Goal: Communication & Community: Answer question/provide support

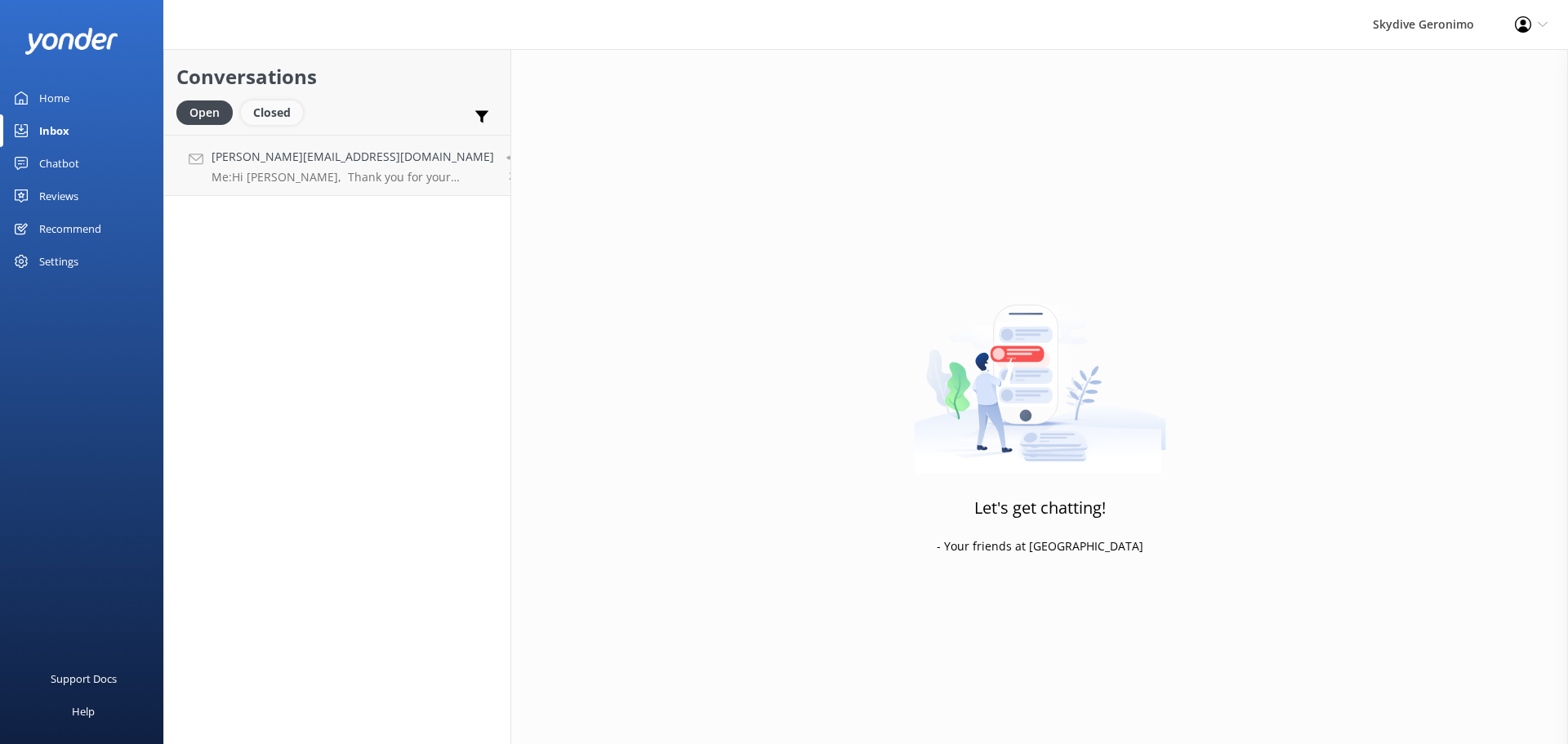
click at [288, 102] on div "Closed" at bounding box center [271, 112] width 62 height 25
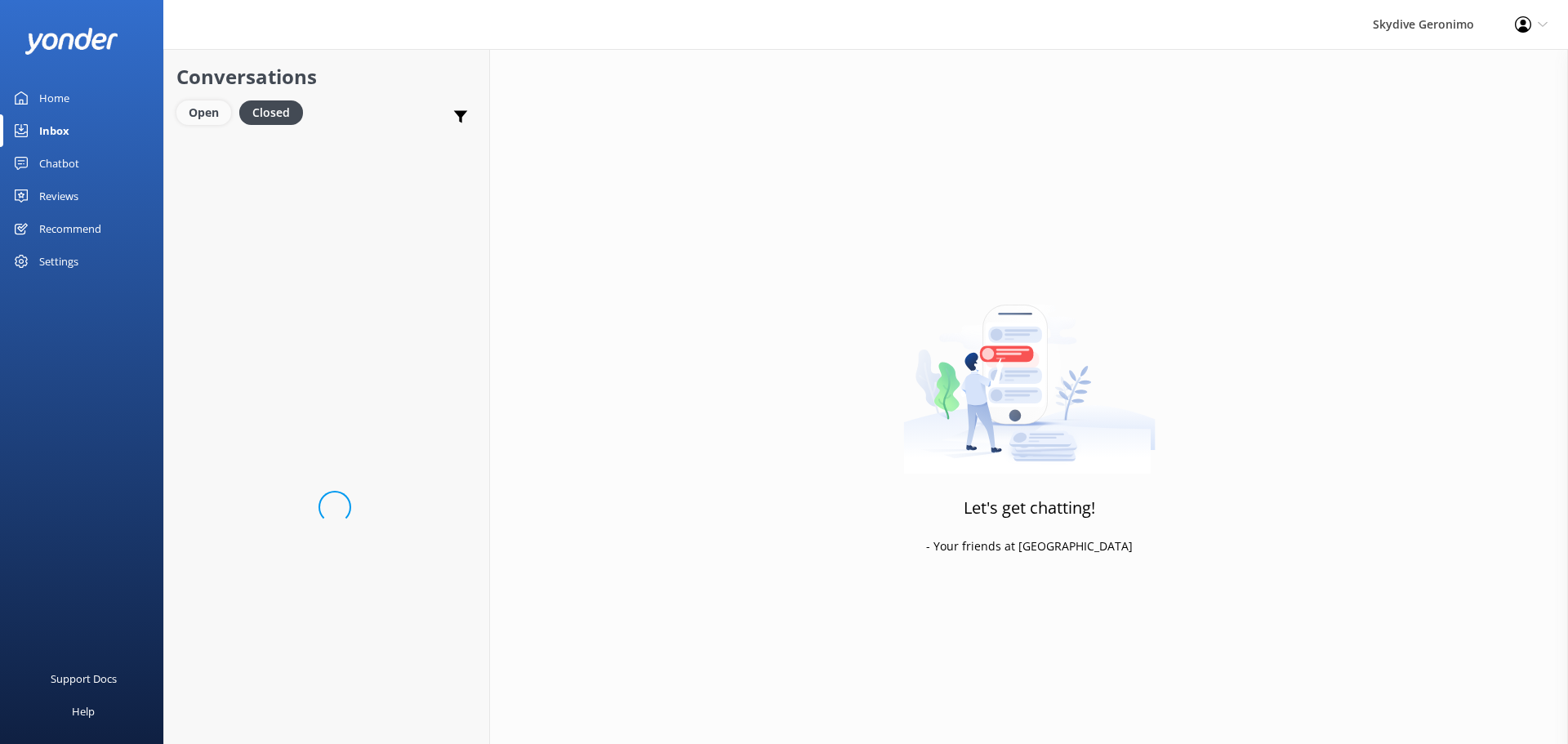
click at [223, 113] on div "Open" at bounding box center [204, 112] width 55 height 25
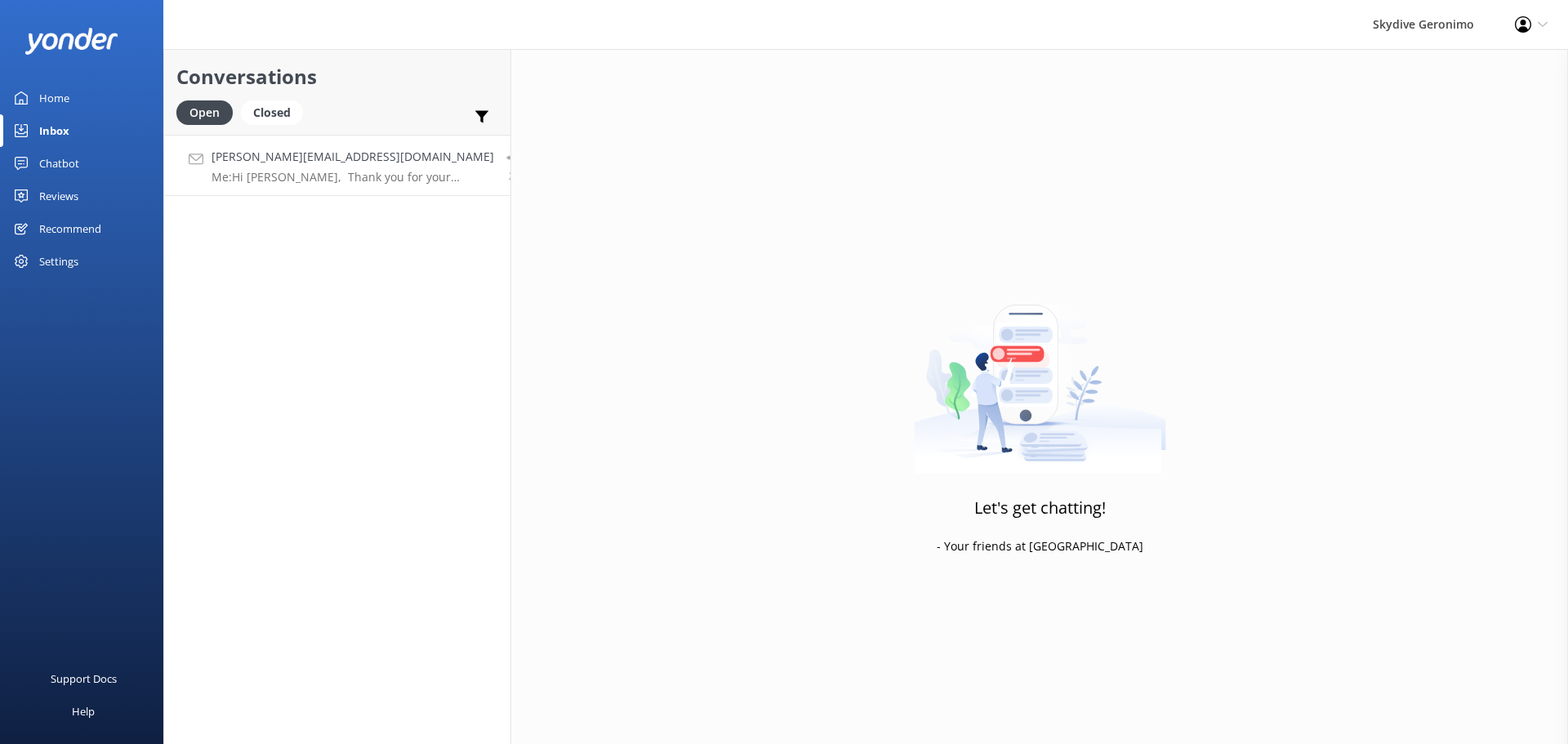
click at [287, 182] on p "Me: Hi [PERSON_NAME], Thank you for your enquiry, Yes, we can help you transfer…" at bounding box center [353, 177] width 282 height 15
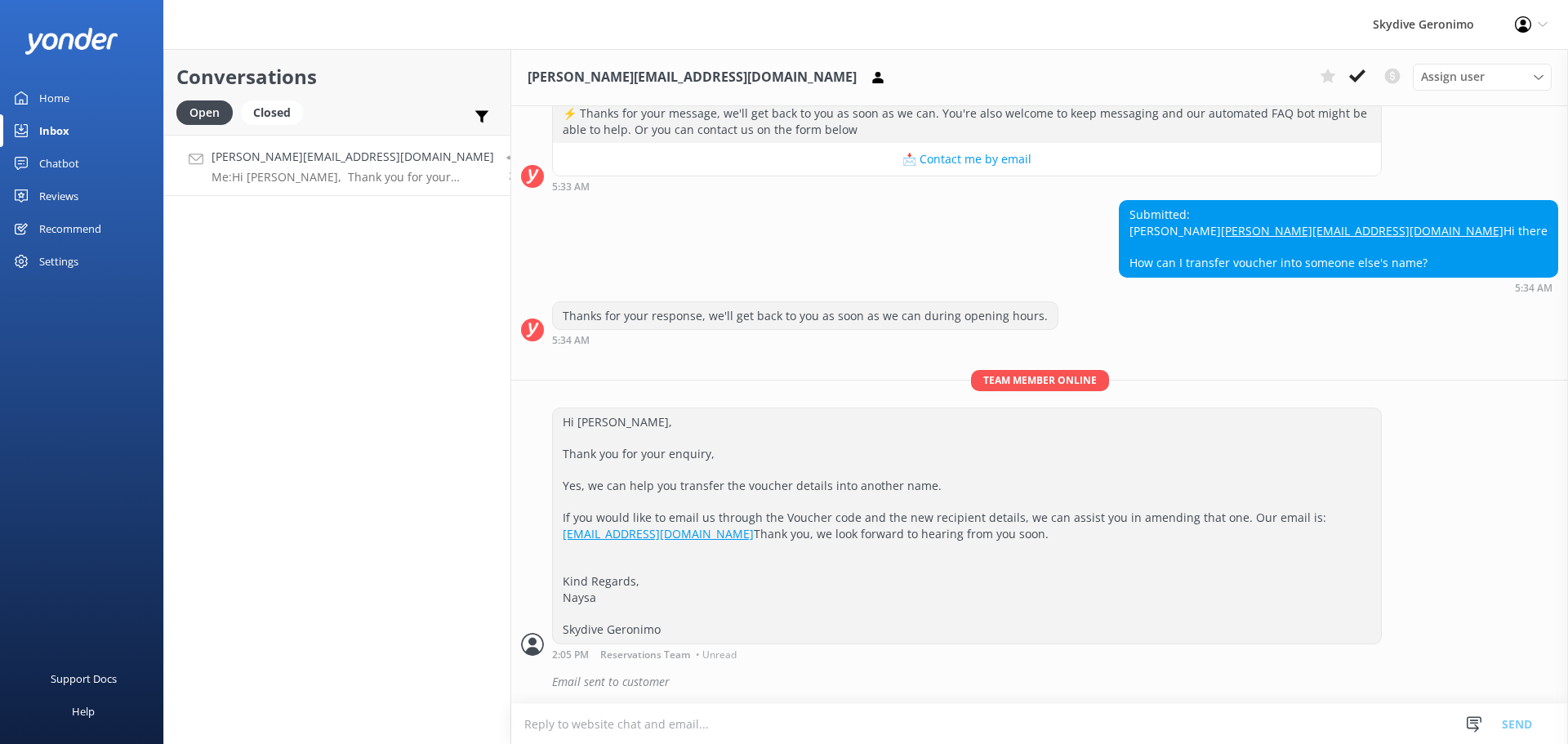
scroll to position [272, 0]
click at [272, 101] on div "Closed" at bounding box center [271, 112] width 62 height 25
